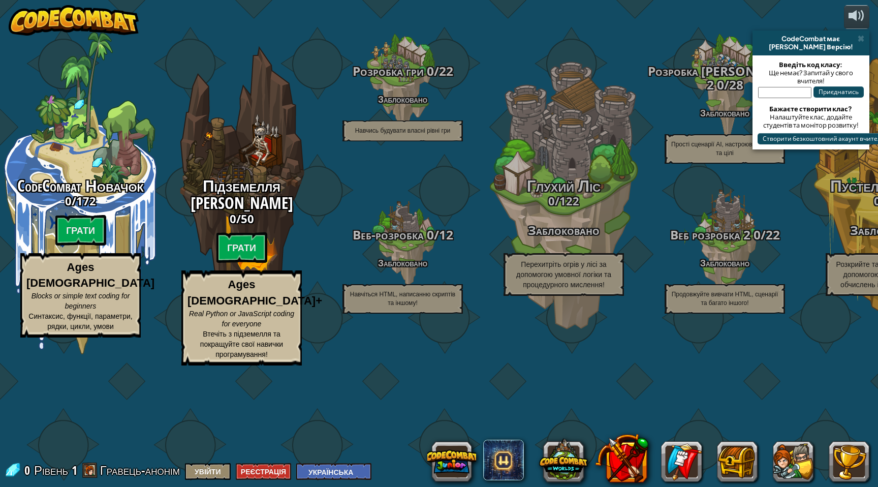
select select "uk"
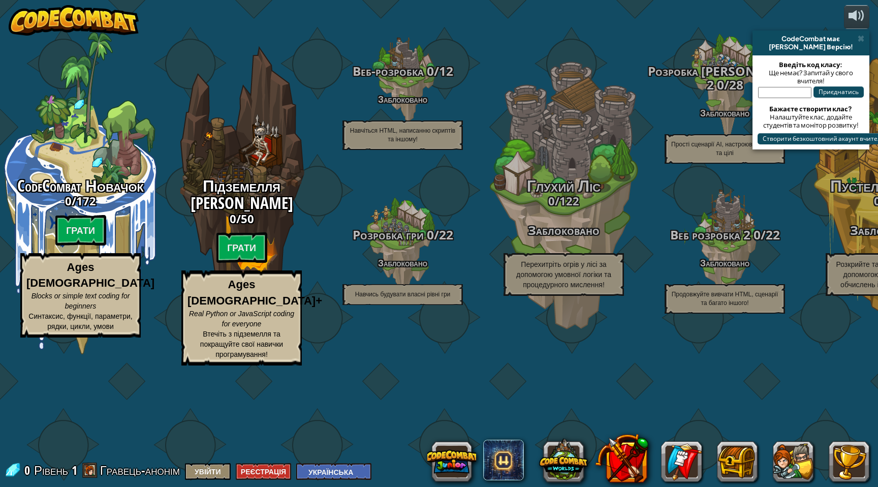
select select "uk"
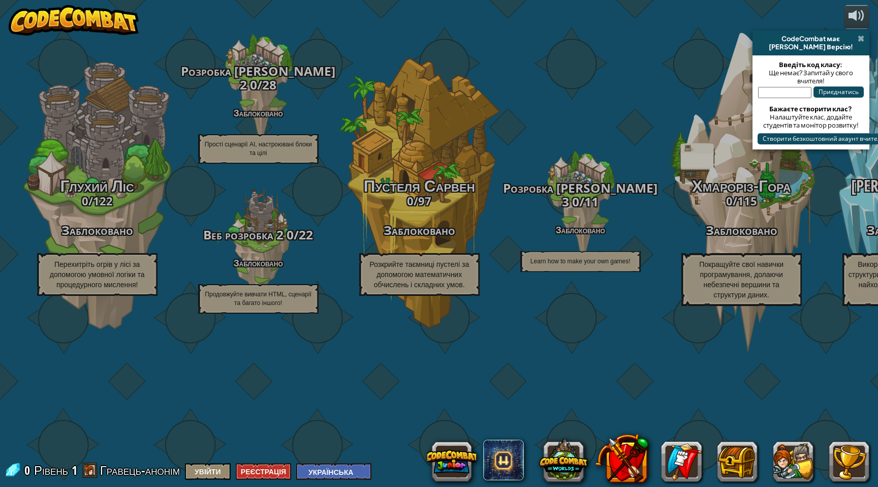
click at [860, 41] on span at bounding box center [861, 39] width 7 height 8
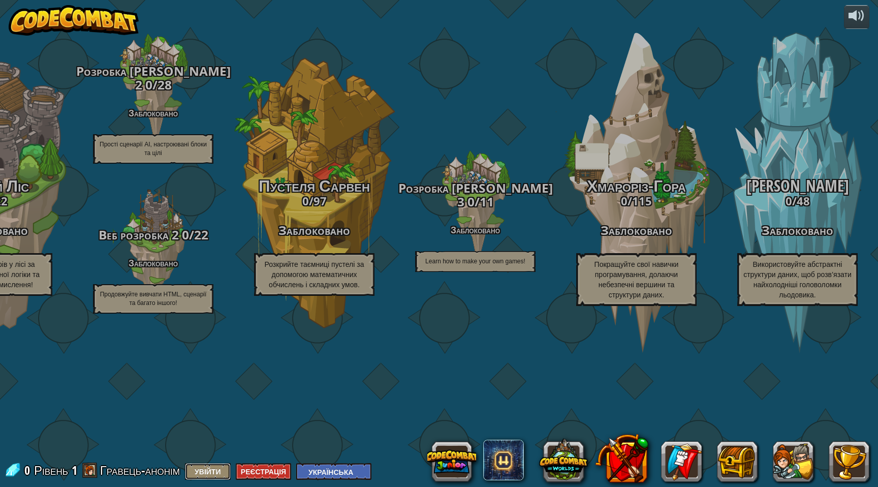
click at [204, 475] on button "Увійти" at bounding box center [208, 471] width 46 height 17
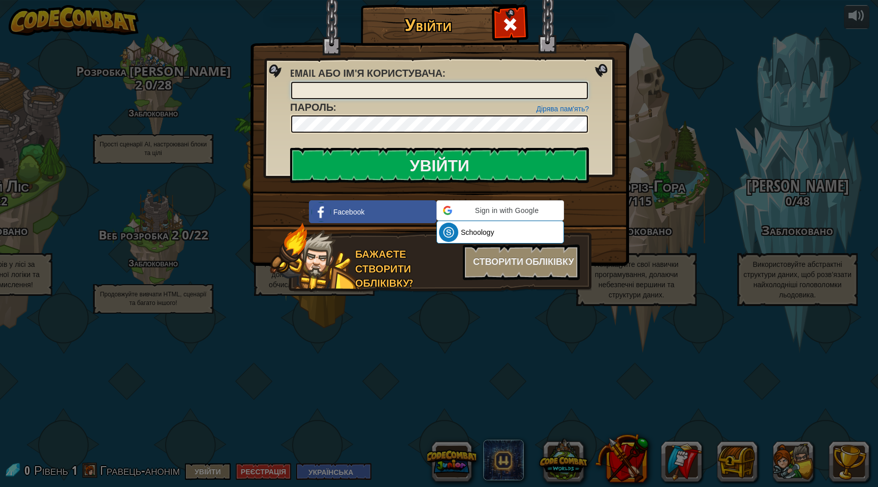
type input "AndriyPro"
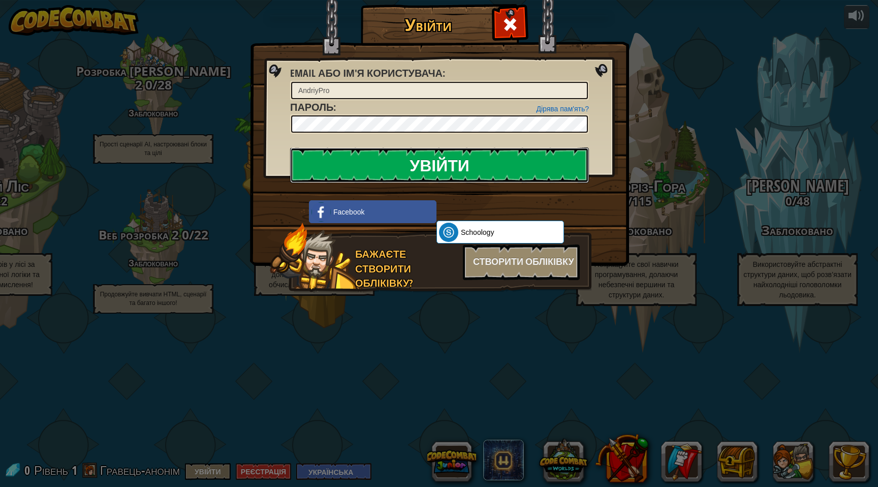
click at [444, 167] on input "Увійти" at bounding box center [439, 165] width 299 height 36
